Goal: Task Accomplishment & Management: Manage account settings

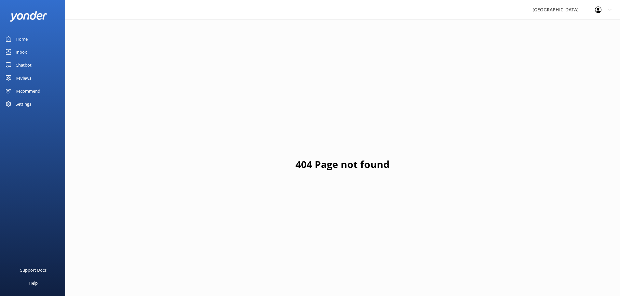
click at [31, 79] on div "Reviews" at bounding box center [24, 78] width 16 height 13
